Goal: Information Seeking & Learning: Learn about a topic

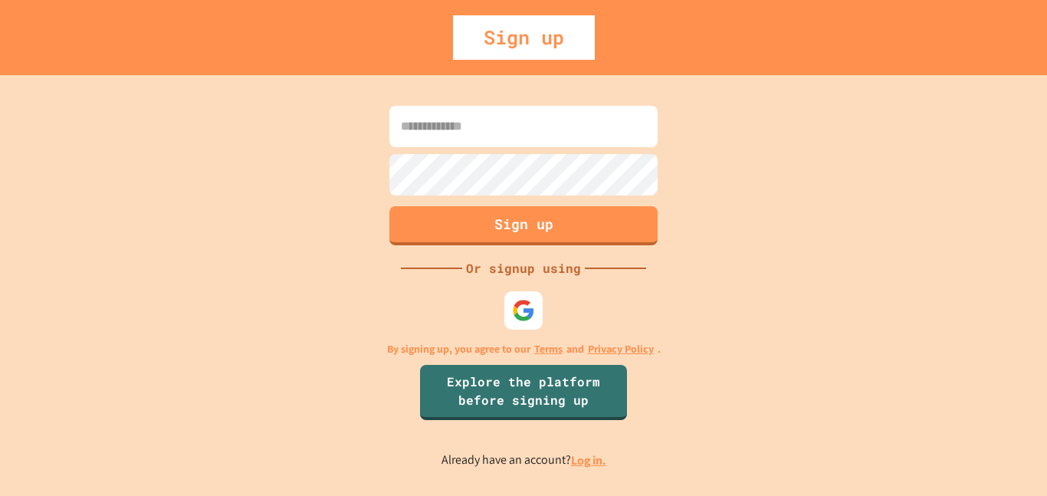
click at [580, 465] on link "Log in." at bounding box center [588, 460] width 35 height 16
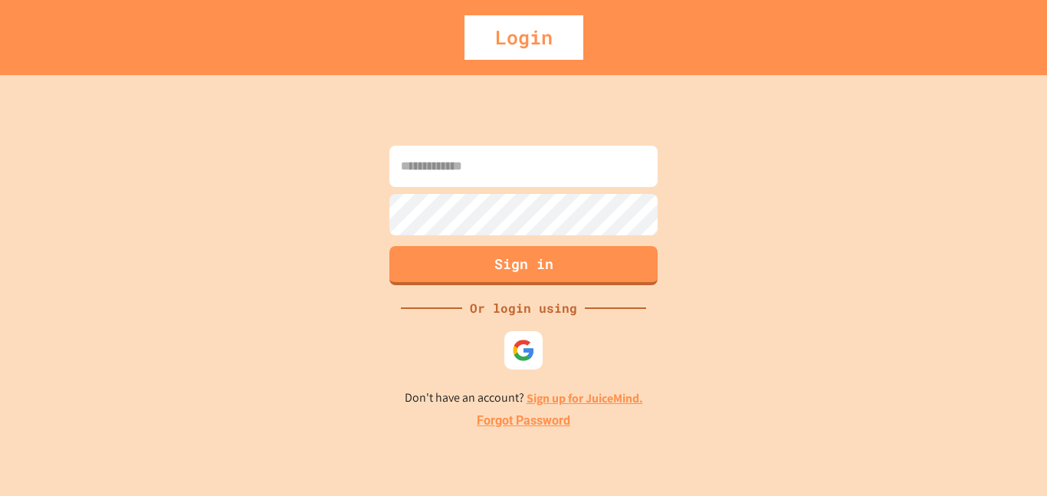
click at [602, 159] on input at bounding box center [523, 166] width 268 height 41
type input "*"
click at [511, 163] on input at bounding box center [523, 166] width 268 height 41
type input "**********"
click at [560, 266] on button "Sign in" at bounding box center [524, 264] width 274 height 40
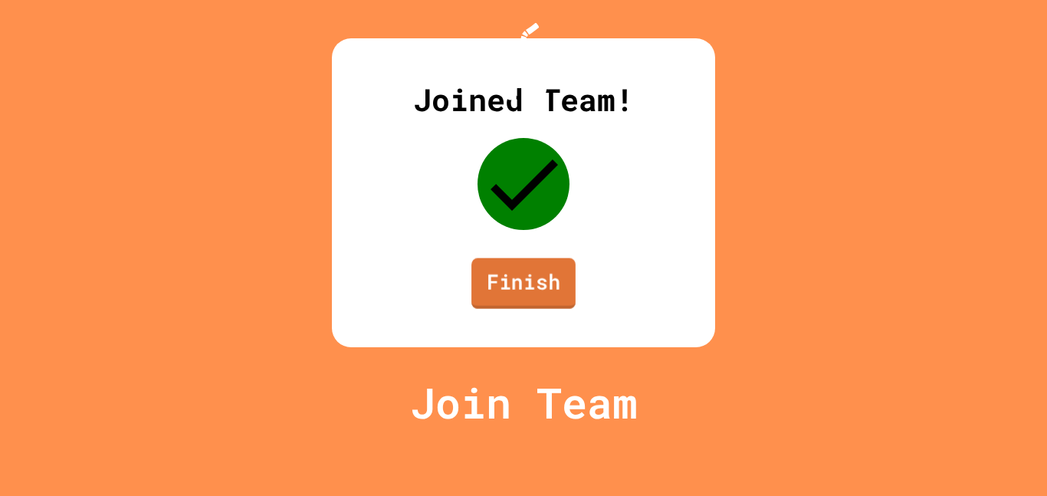
click at [511, 309] on link "Finish" at bounding box center [523, 283] width 104 height 51
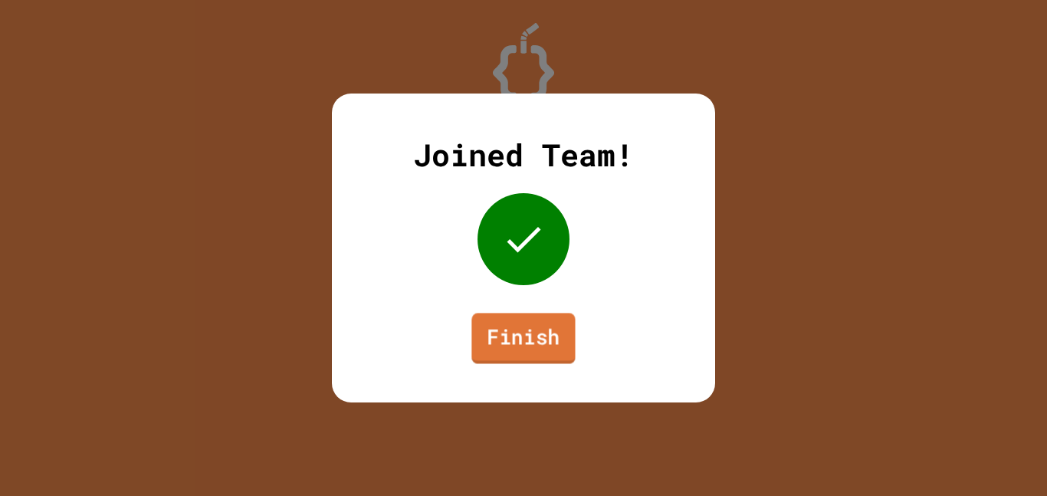
click at [533, 324] on link "Finish" at bounding box center [522, 338] width 103 height 51
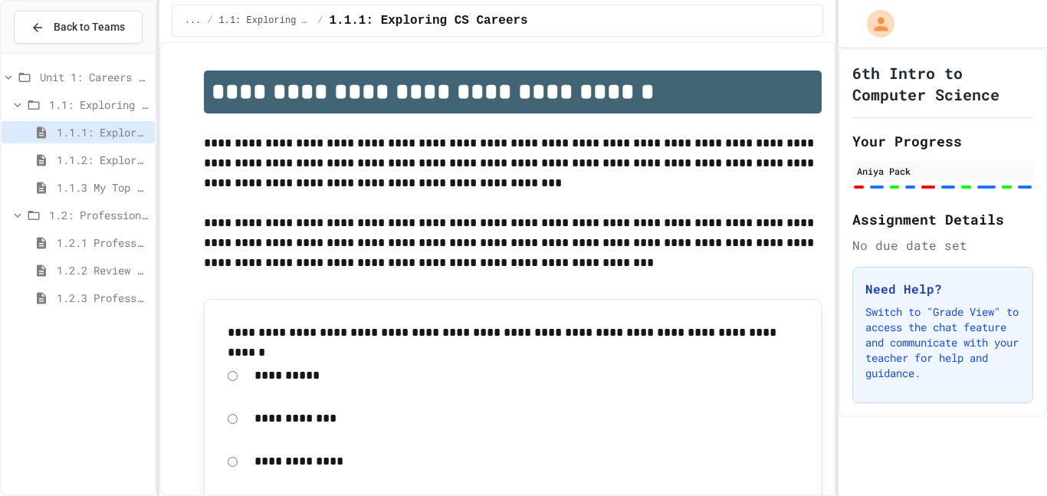
click at [79, 308] on div "1.2.3 Professional Communication Challenge" at bounding box center [78, 298] width 153 height 22
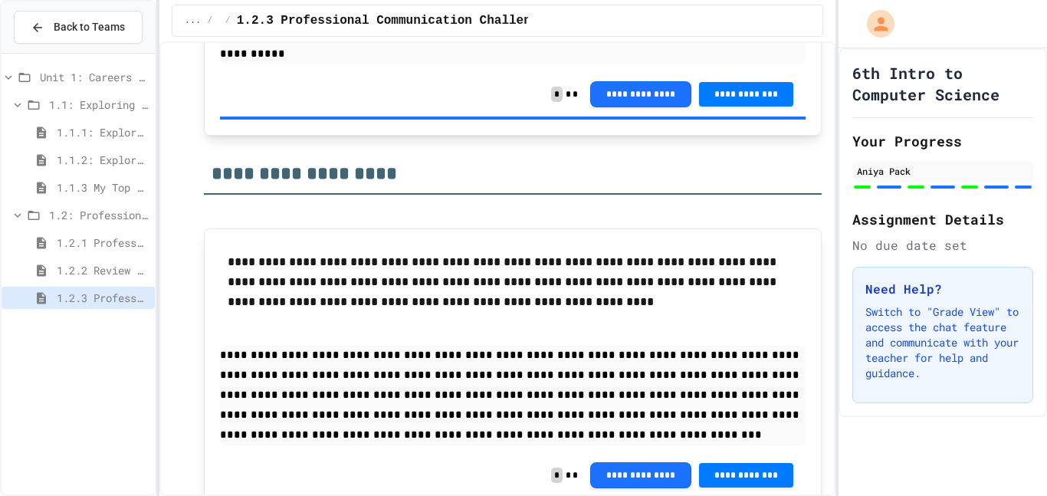
scroll to position [2668, 0]
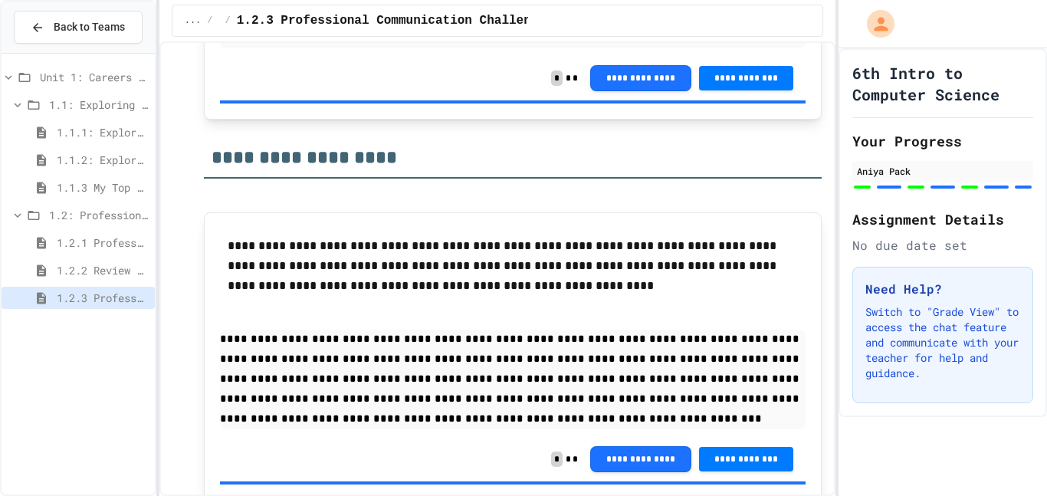
click at [85, 276] on span "1.2.2 Review - Professional Communication" at bounding box center [103, 270] width 92 height 16
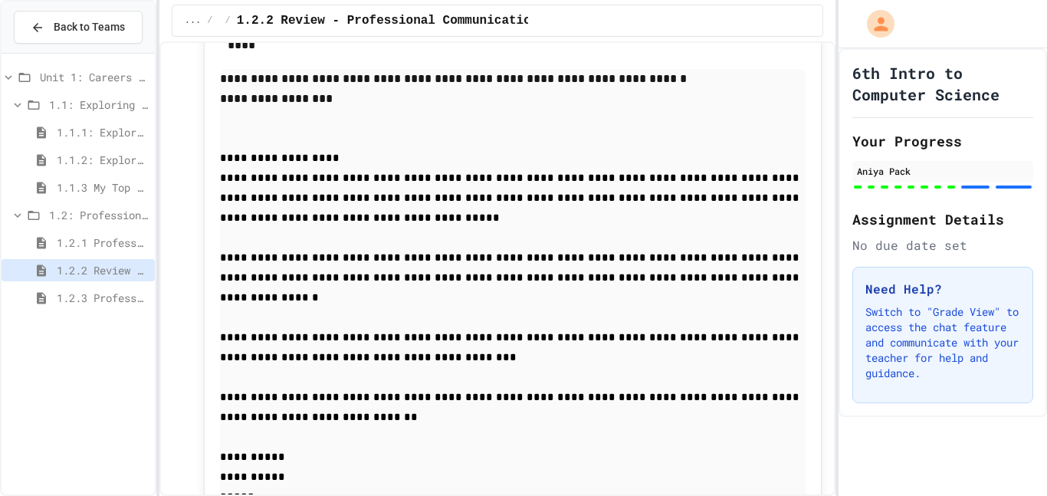
scroll to position [3767, 0]
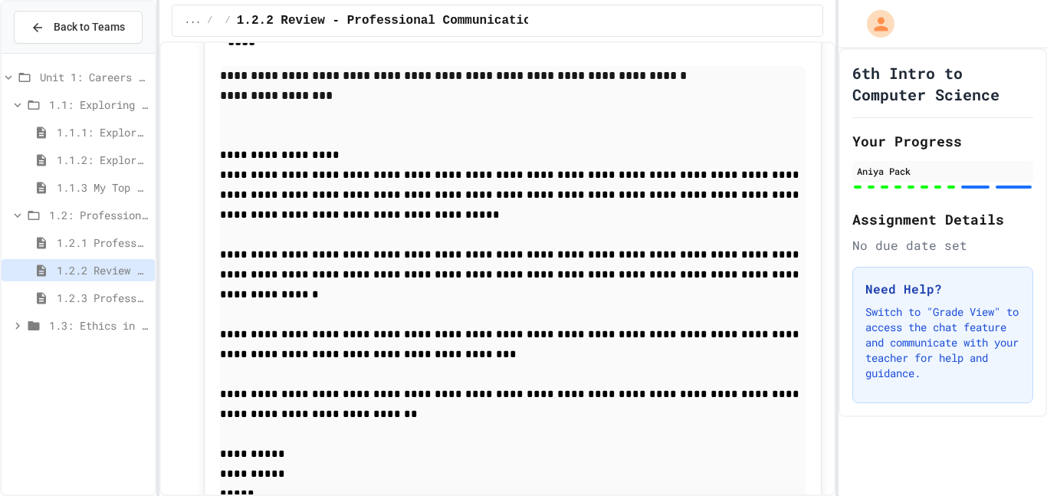
click at [120, 331] on span "1.3: Ethics in Computing" at bounding box center [99, 325] width 100 height 16
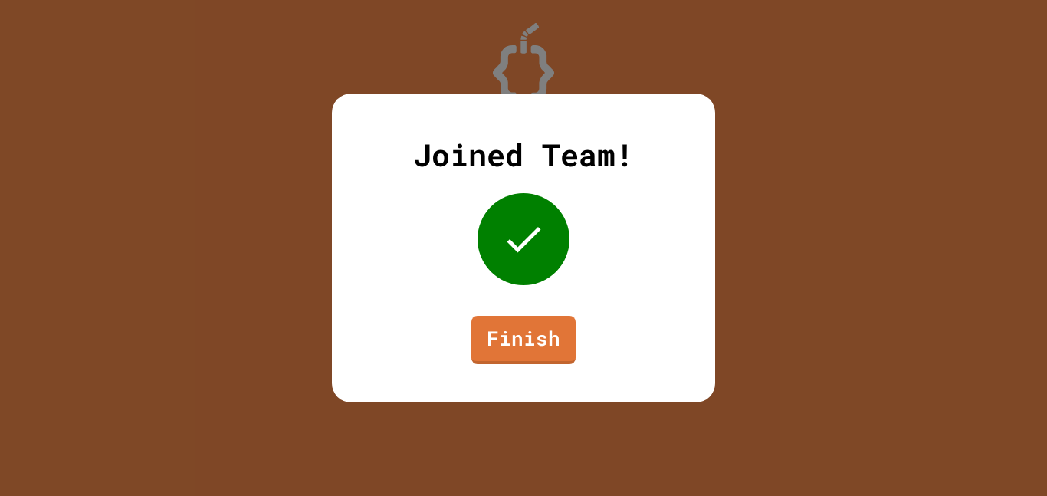
click at [527, 342] on link "Finish" at bounding box center [523, 340] width 104 height 48
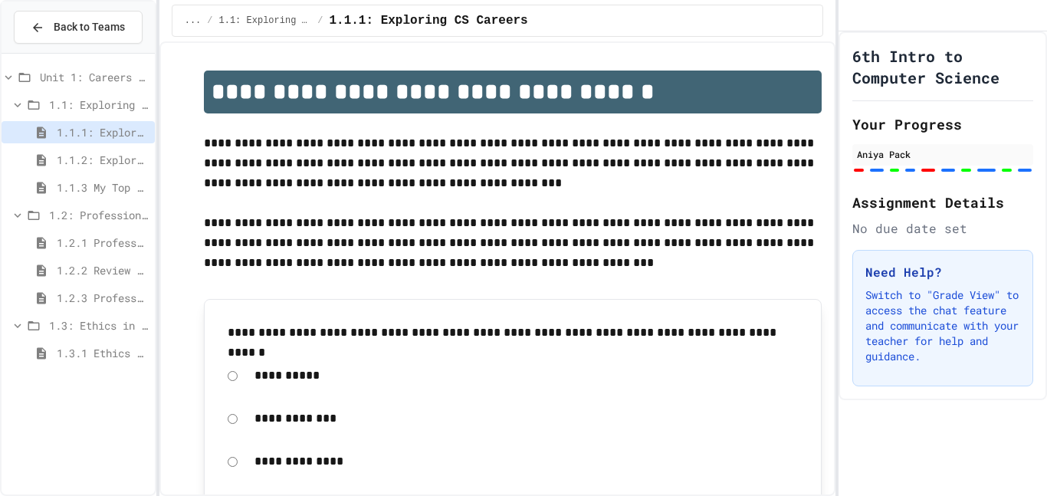
click at [113, 353] on span "1.3.1 Ethics in Computer Science" at bounding box center [103, 353] width 92 height 16
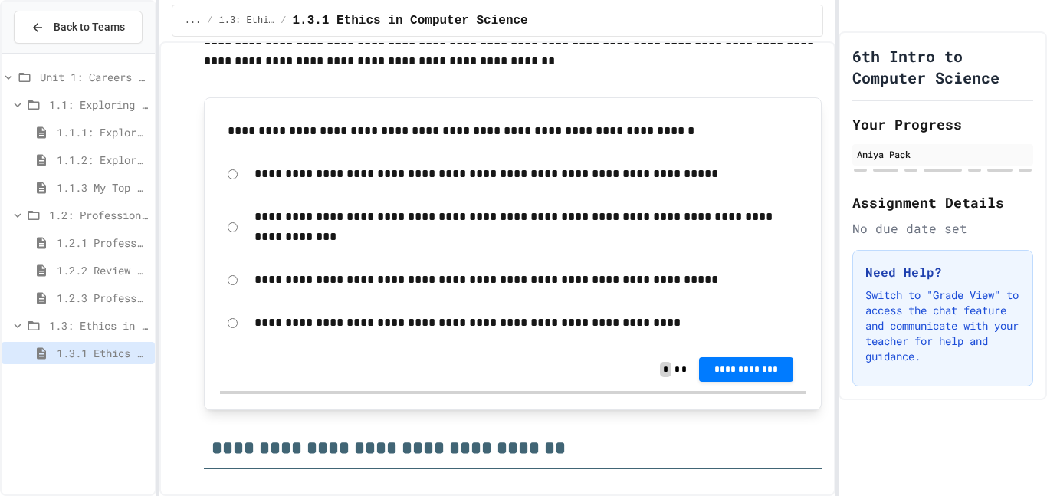
scroll to position [436, 0]
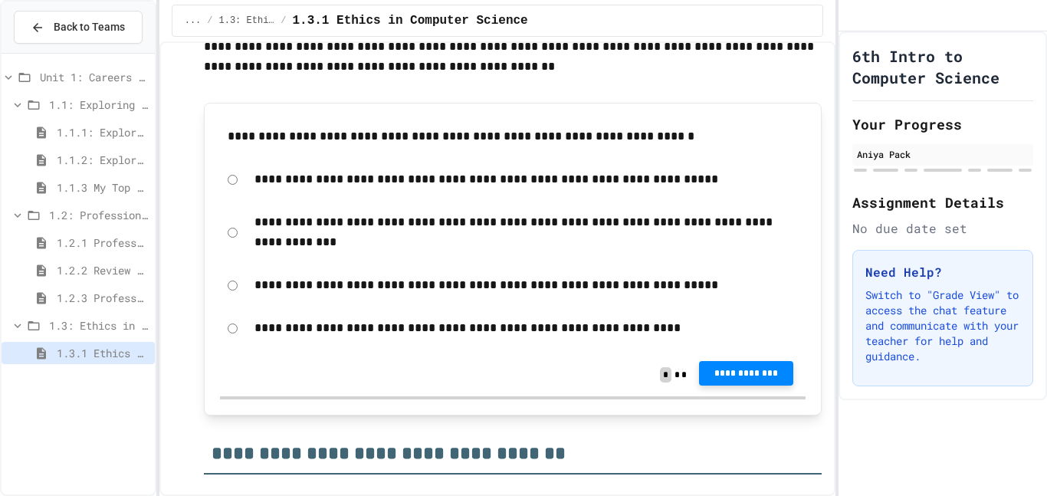
click at [767, 381] on button "**********" at bounding box center [746, 373] width 94 height 25
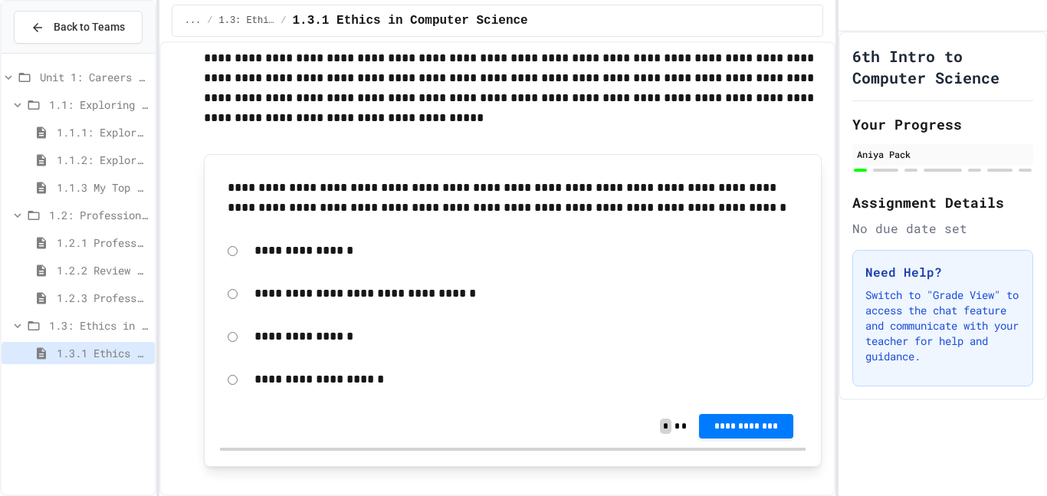
scroll to position [1846, 0]
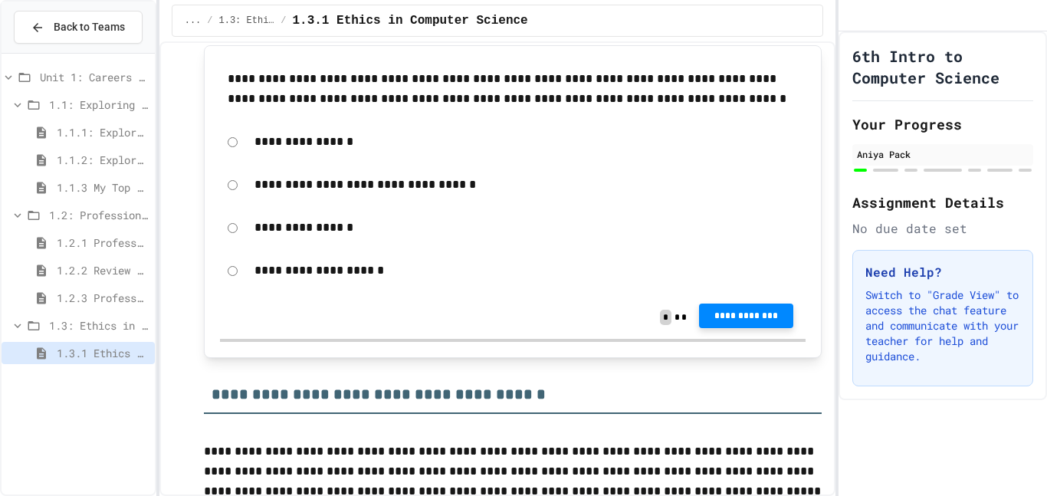
click at [747, 320] on span "**********" at bounding box center [746, 316] width 70 height 12
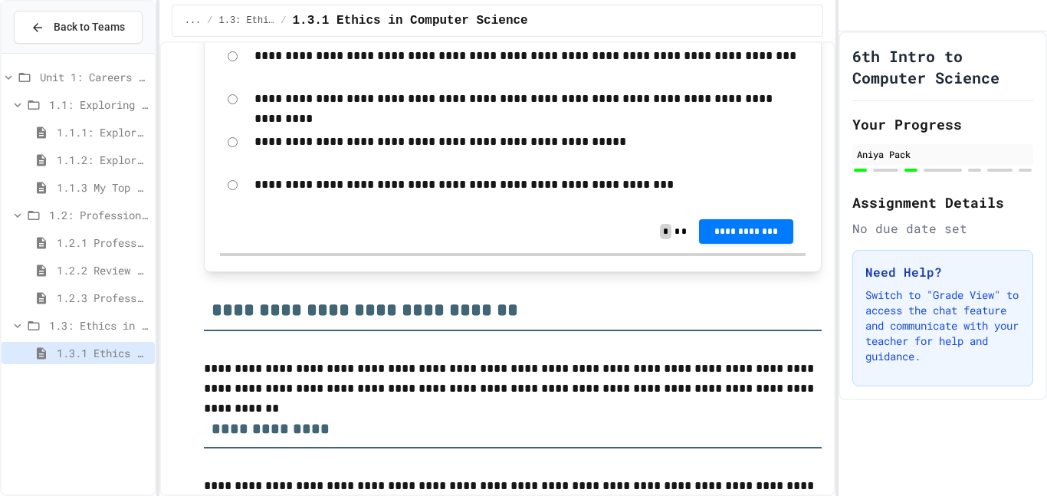
scroll to position [3611, 0]
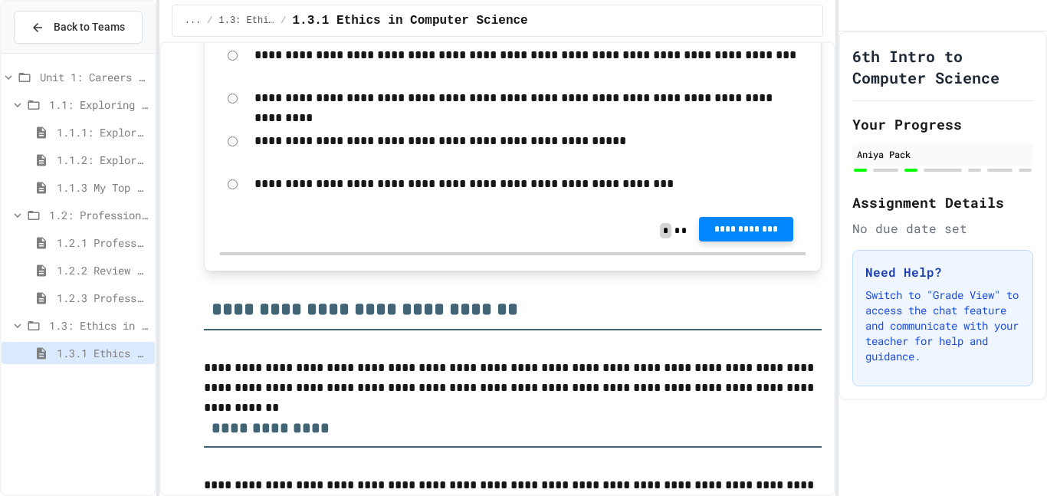
click at [741, 230] on span "**********" at bounding box center [746, 229] width 70 height 12
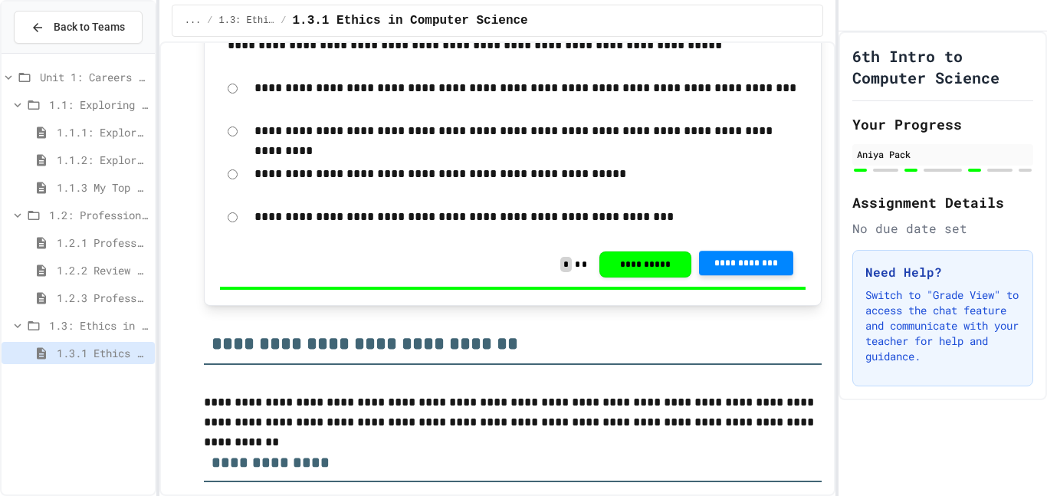
scroll to position [3644, 0]
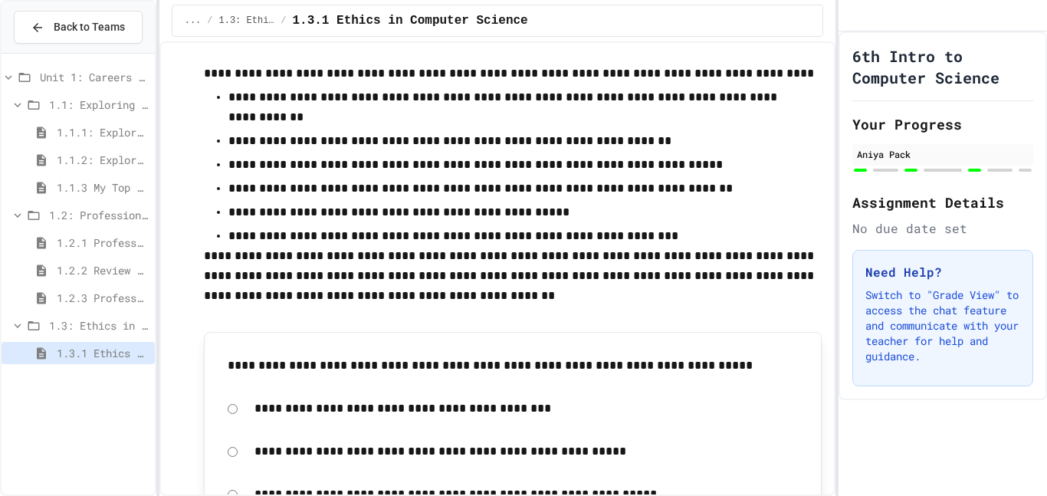
scroll to position [4864, 0]
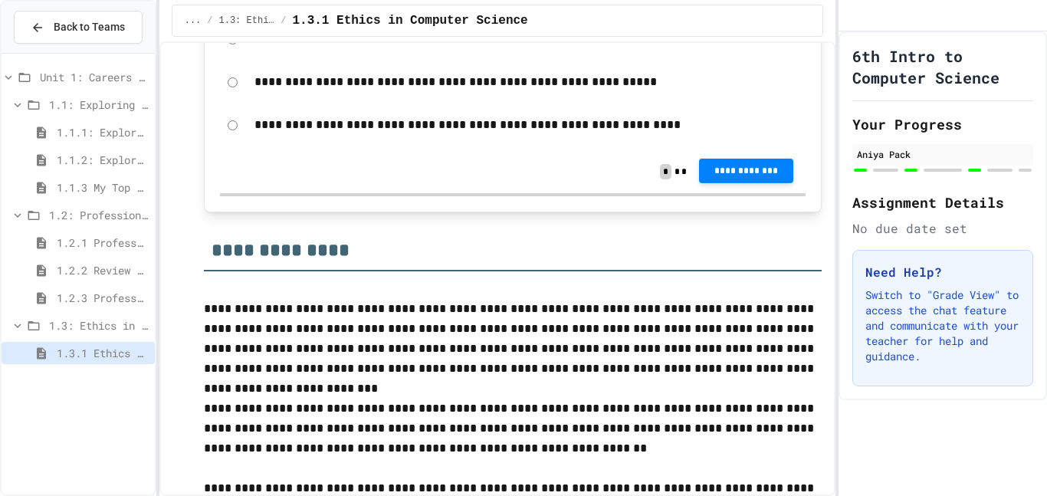
click at [741, 169] on span "**********" at bounding box center [746, 171] width 70 height 12
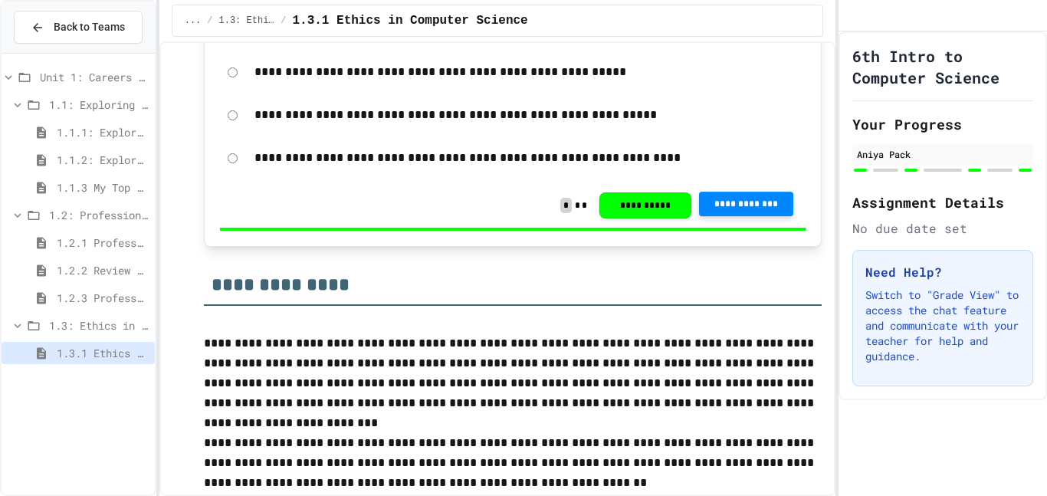
scroll to position [5258, 0]
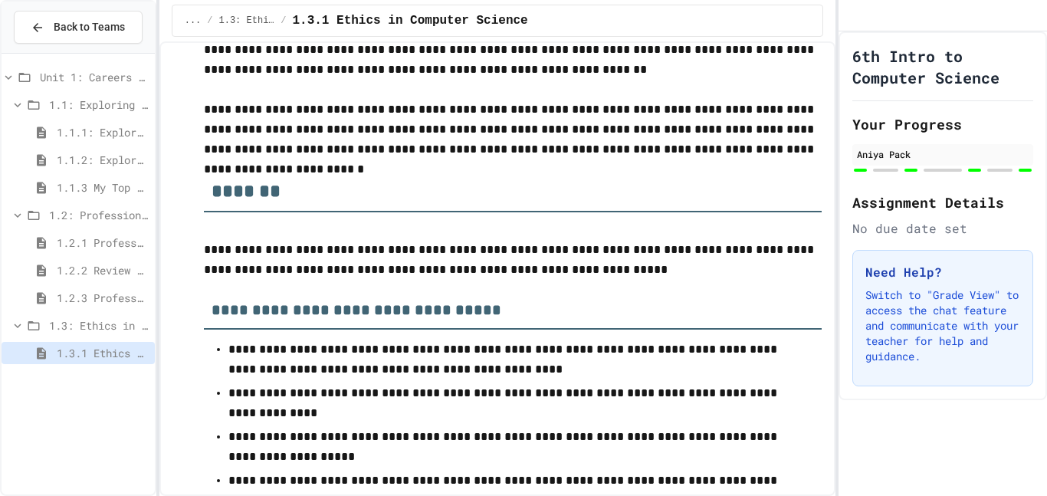
scroll to position [5665, 0]
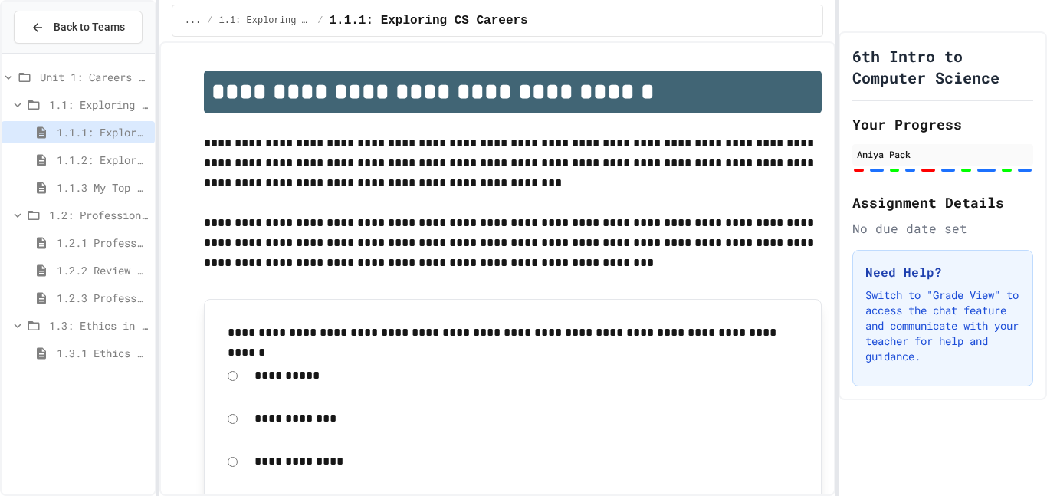
click at [0, 386] on div "Back to Teams Unit 1: Careers & Professionalism 1.1: Exploring CS Careers 1.1.1…" at bounding box center [78, 248] width 156 height 496
click at [97, 370] on div "Unit 1: Careers & Professionalism 1.1: Exploring CS Careers 1.1.1: Exploring CS…" at bounding box center [78, 218] width 153 height 316
click at [90, 359] on span "1.3.1 Ethics in Computer Science" at bounding box center [103, 353] width 92 height 16
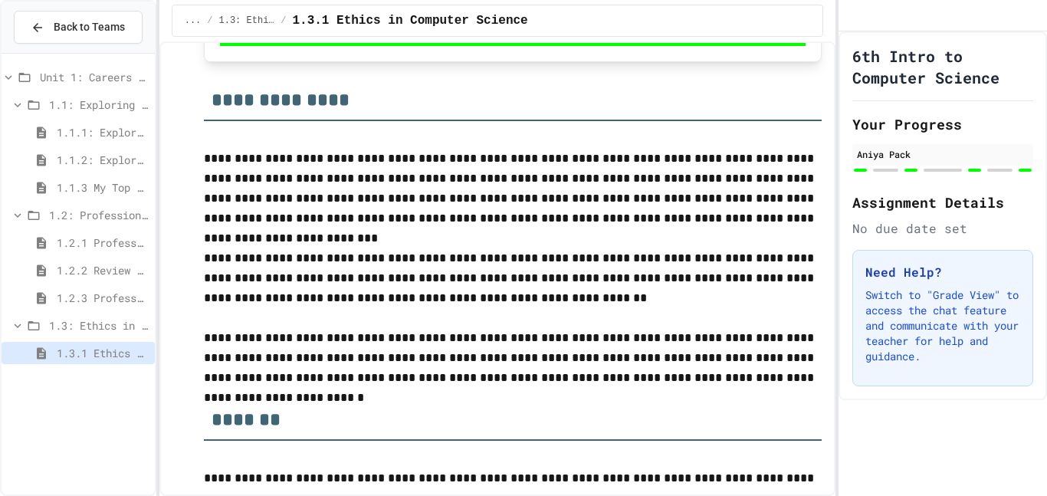
scroll to position [5113, 0]
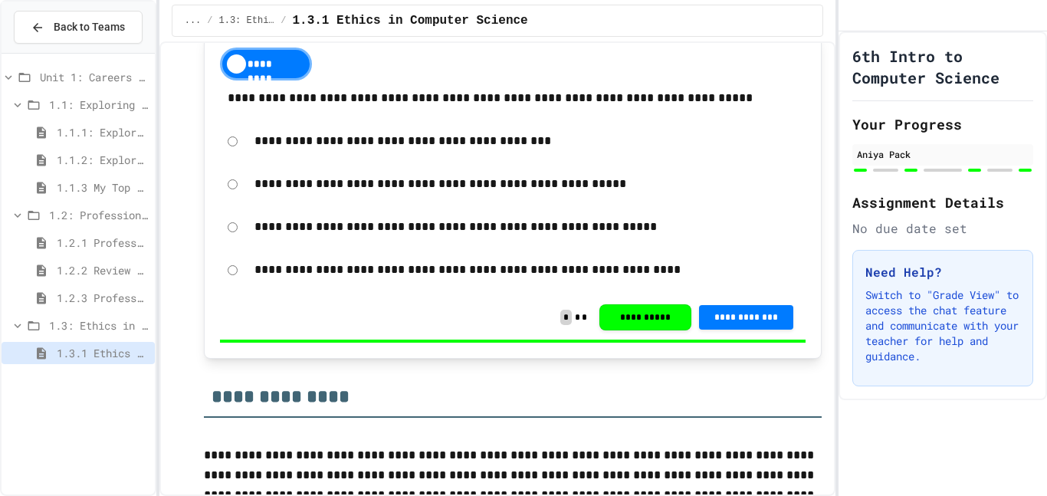
click at [383, 270] on p "**********" at bounding box center [527, 270] width 544 height 20
